Goal: Task Accomplishment & Management: Manage account settings

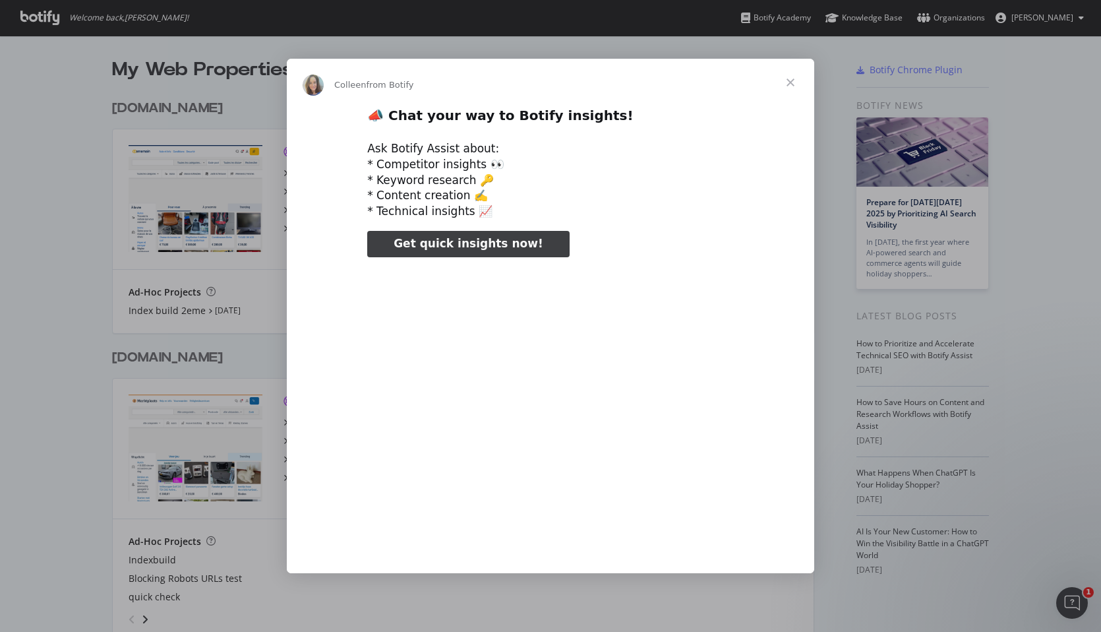
type input "126721"
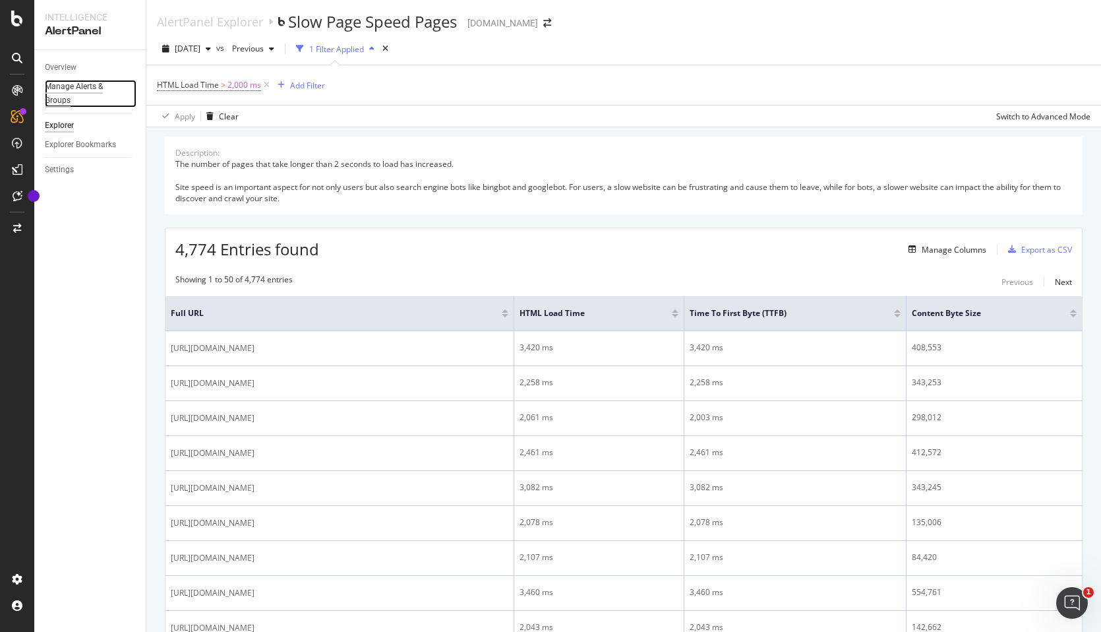
click at [69, 88] on div "Manage Alerts & Groups" at bounding box center [84, 94] width 79 height 28
